Goal: Check status: Check status

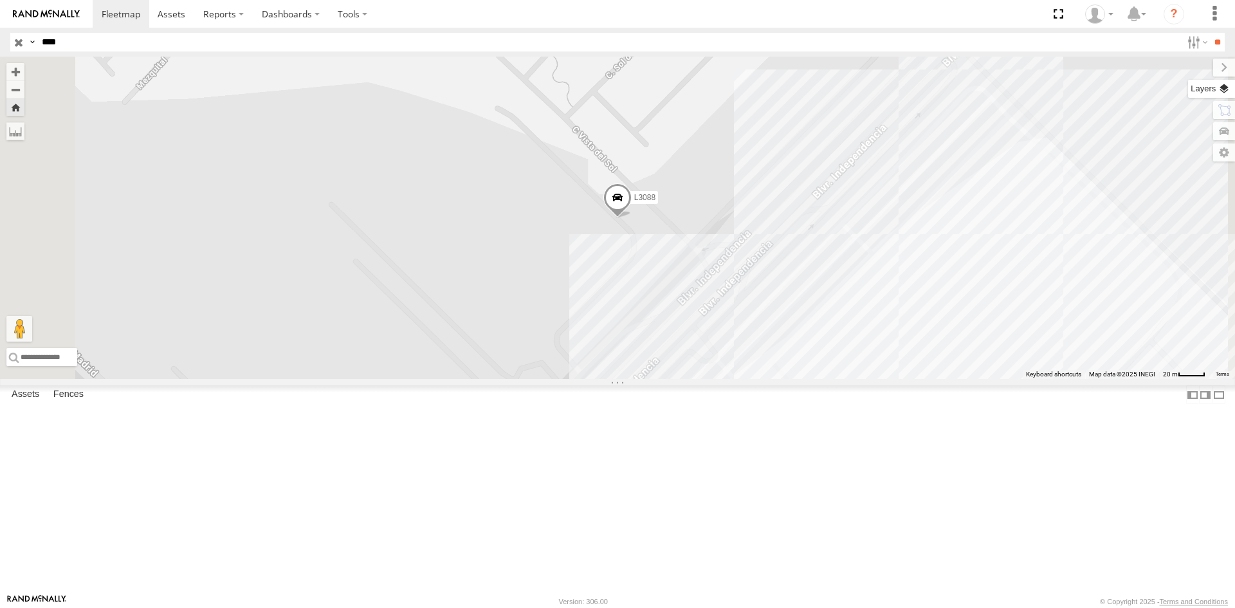
click at [1222, 91] on label at bounding box center [1211, 89] width 47 height 18
click at [0, 0] on span "Basemaps" at bounding box center [0, 0] width 0 height 0
click at [0, 0] on div "Satellite + Roadmap" at bounding box center [0, 0] width 0 height 0
click at [0, 0] on span "Satellite + Roadmap" at bounding box center [0, 0] width 0 height 0
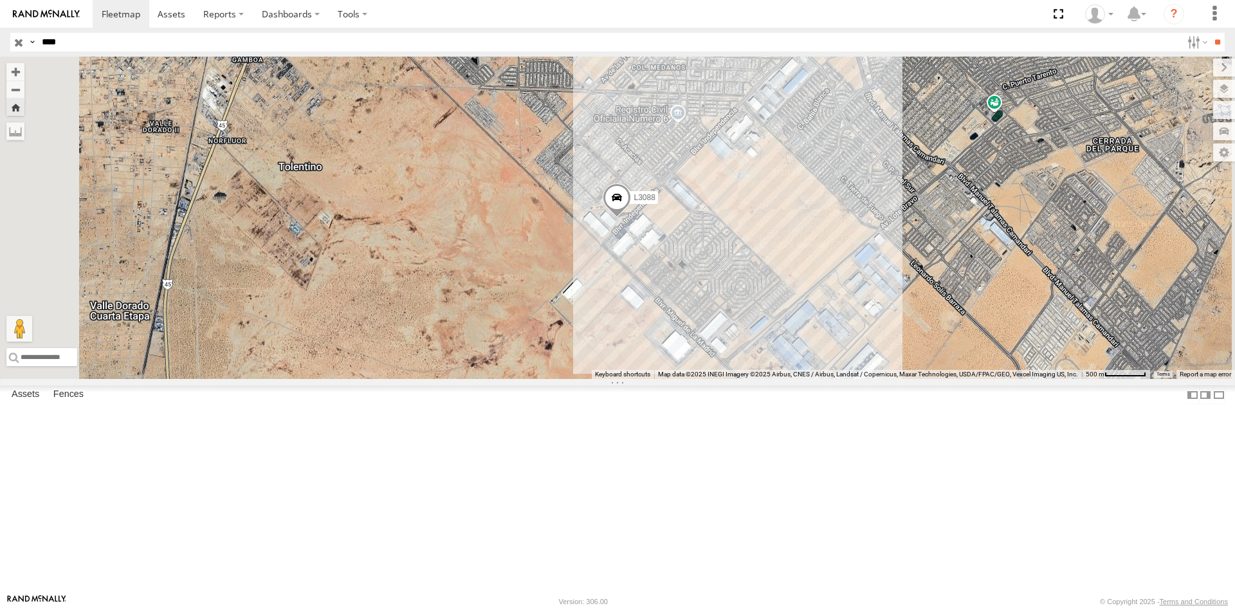
click at [0, 0] on div "FLEXTRANSFER" at bounding box center [0, 0] width 0 height 0
click at [0, 0] on div "L3088" at bounding box center [0, 0] width 0 height 0
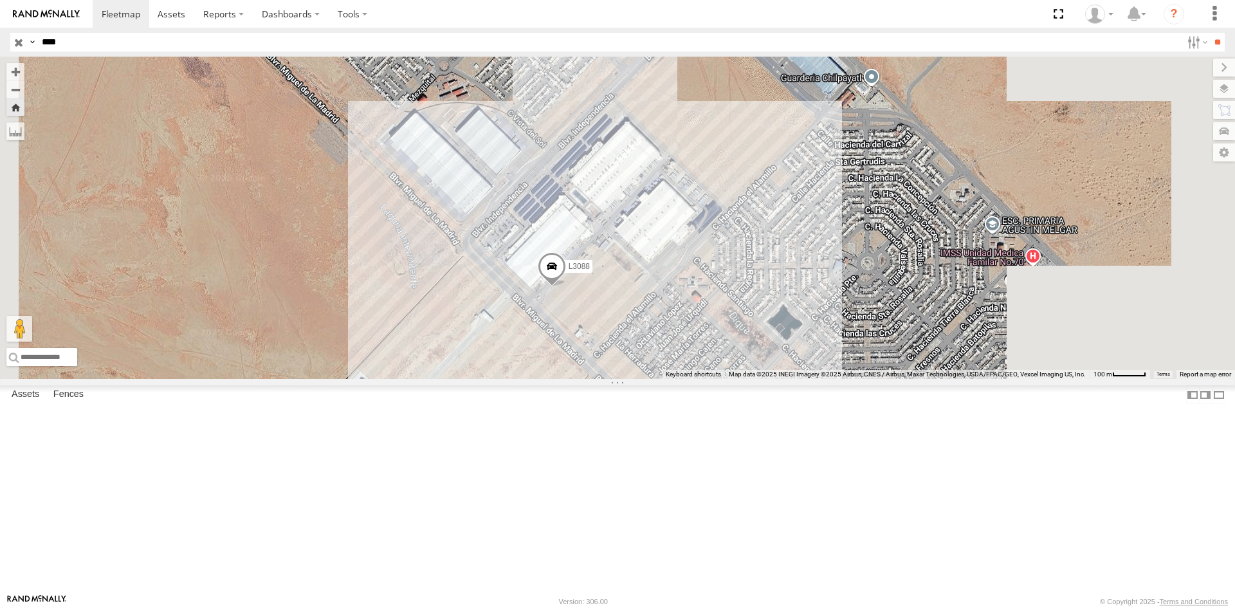
drag, startPoint x: 910, startPoint y: 396, endPoint x: 818, endPoint y: 441, distance: 103.3
click at [818, 379] on div "L3088" at bounding box center [617, 218] width 1235 height 322
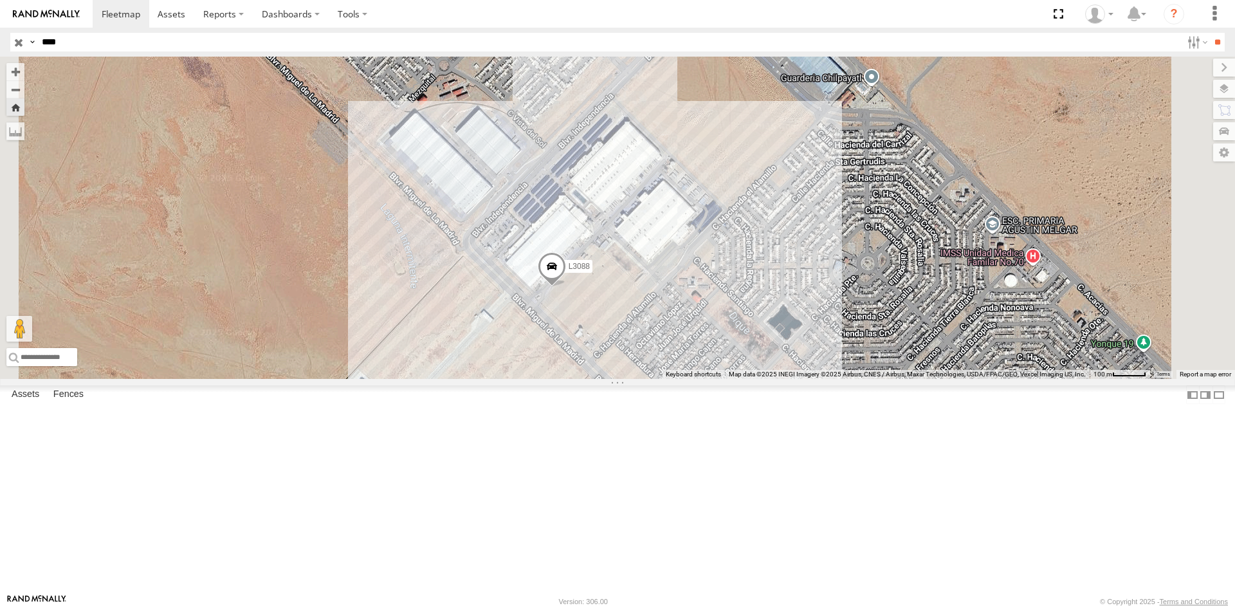
click at [590, 271] on span "L3088" at bounding box center [579, 266] width 21 height 9
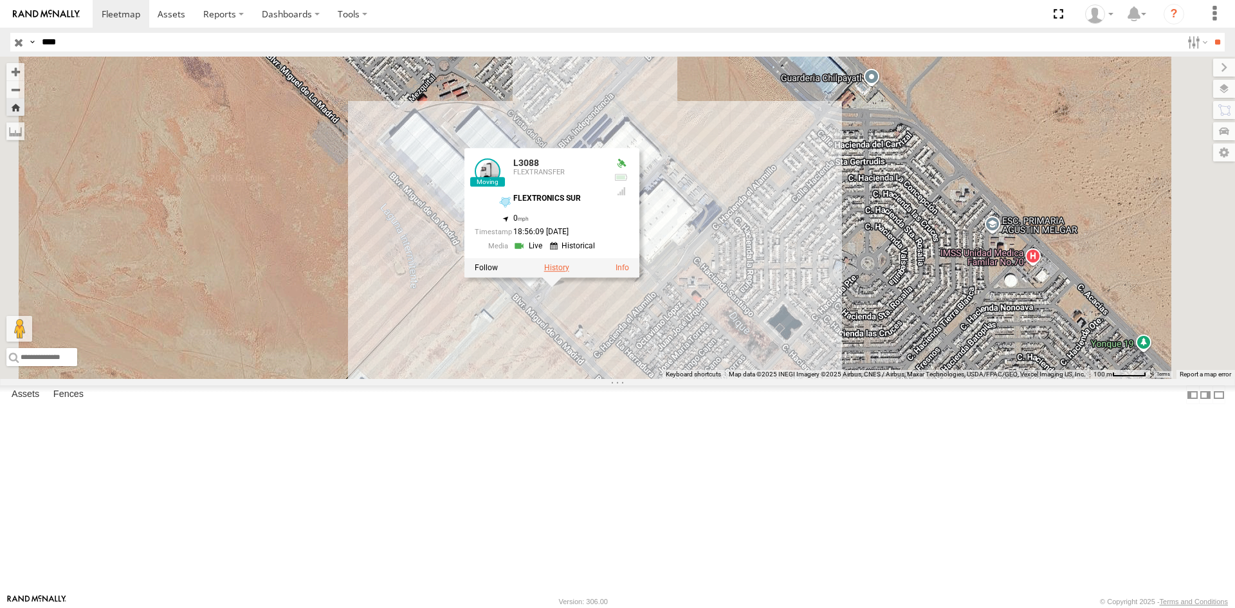
click at [569, 272] on label at bounding box center [556, 267] width 25 height 9
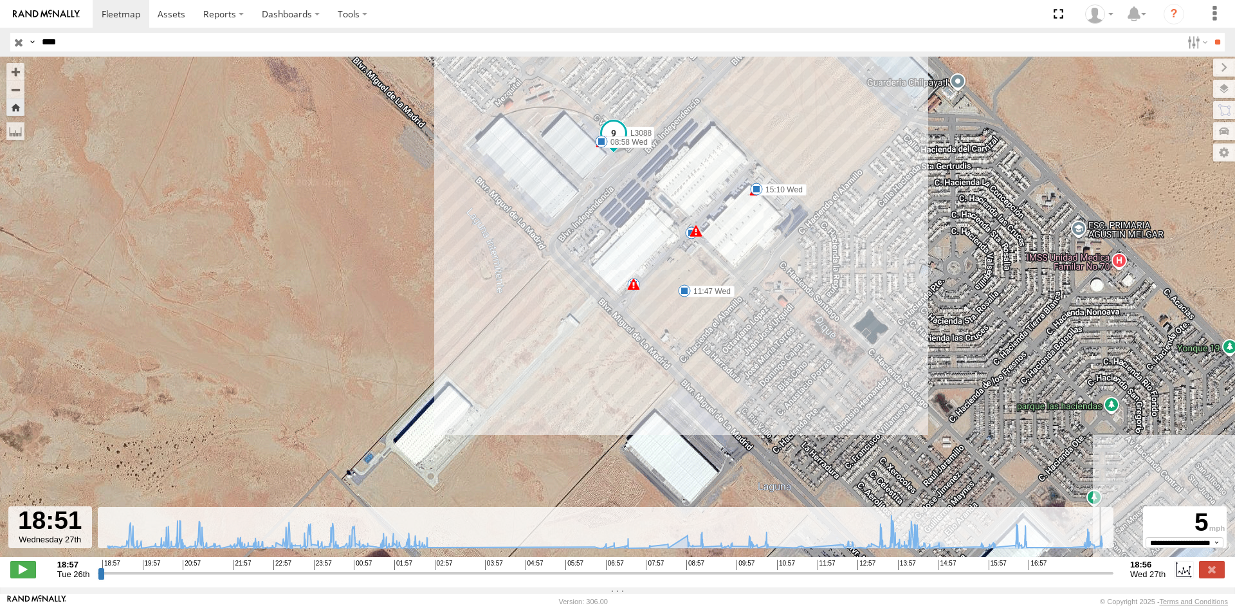
drag, startPoint x: 1040, startPoint y: 578, endPoint x: 1107, endPoint y: 581, distance: 66.3
click at [1107, 579] on input "range" at bounding box center [606, 573] width 1016 height 12
drag, startPoint x: 1051, startPoint y: 578, endPoint x: 1121, endPoint y: 569, distance: 70.6
type input "**********"
click at [1114, 569] on input "range" at bounding box center [606, 573] width 1016 height 12
